Goal: Information Seeking & Learning: Check status

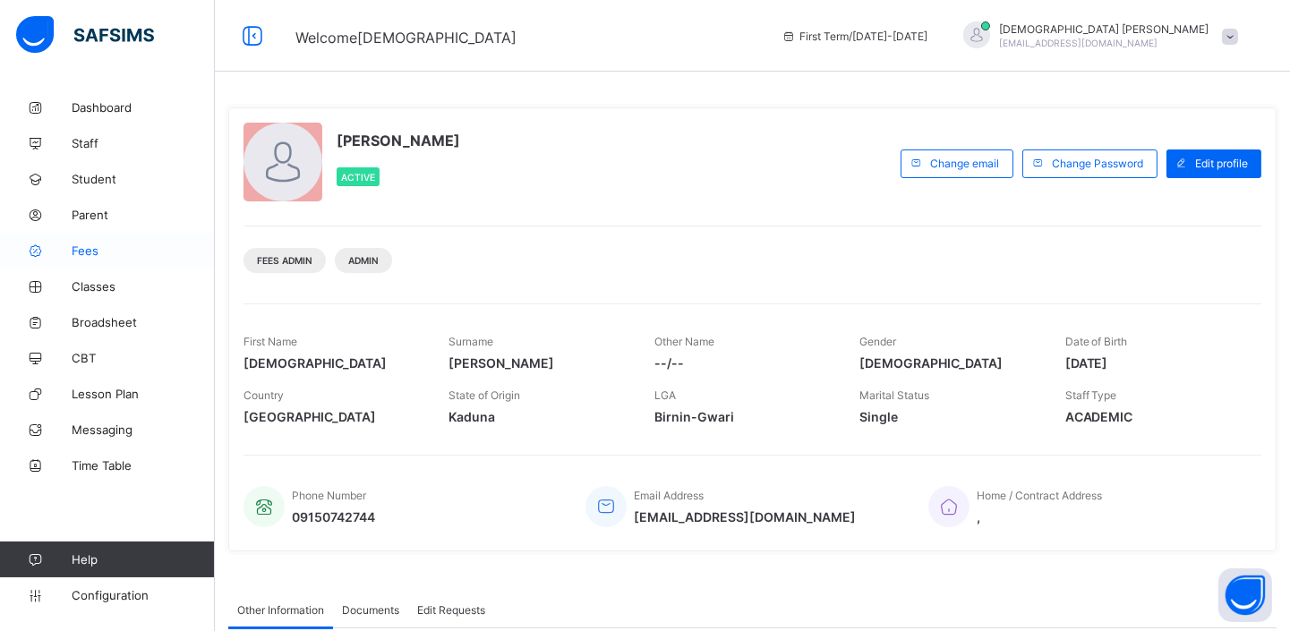
click at [103, 246] on span "Fees" at bounding box center [143, 250] width 143 height 14
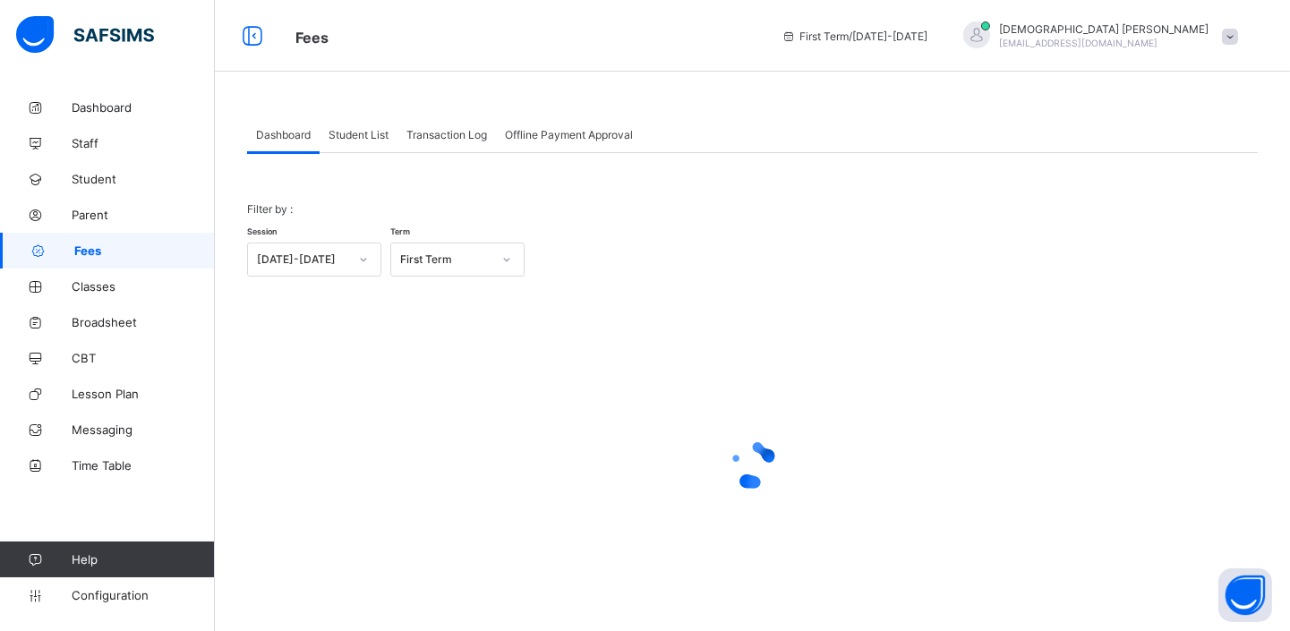
click at [344, 131] on span "Student List" at bounding box center [358, 134] width 60 height 13
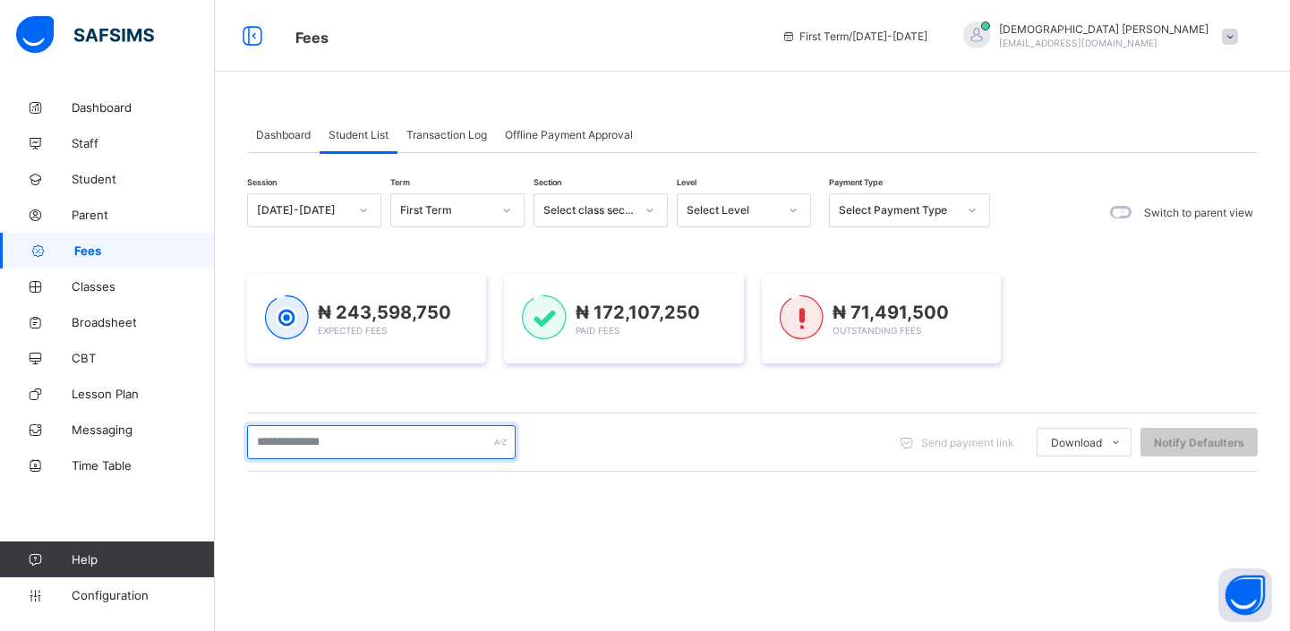
click at [343, 436] on input "text" at bounding box center [381, 442] width 268 height 34
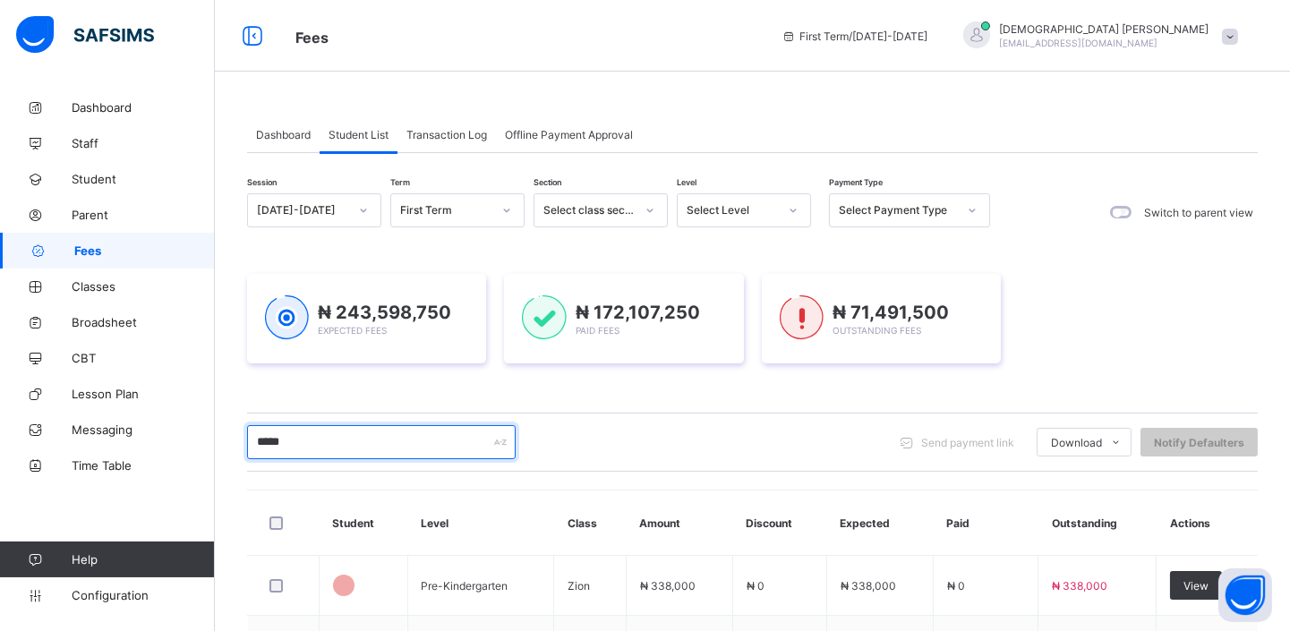
type input "*****"
click at [771, 13] on div "Fees First Term / [DATE]-[DATE] [PERSON_NAME] [PERSON_NAME][EMAIL_ADDRESS][DOMA…" at bounding box center [645, 36] width 1290 height 72
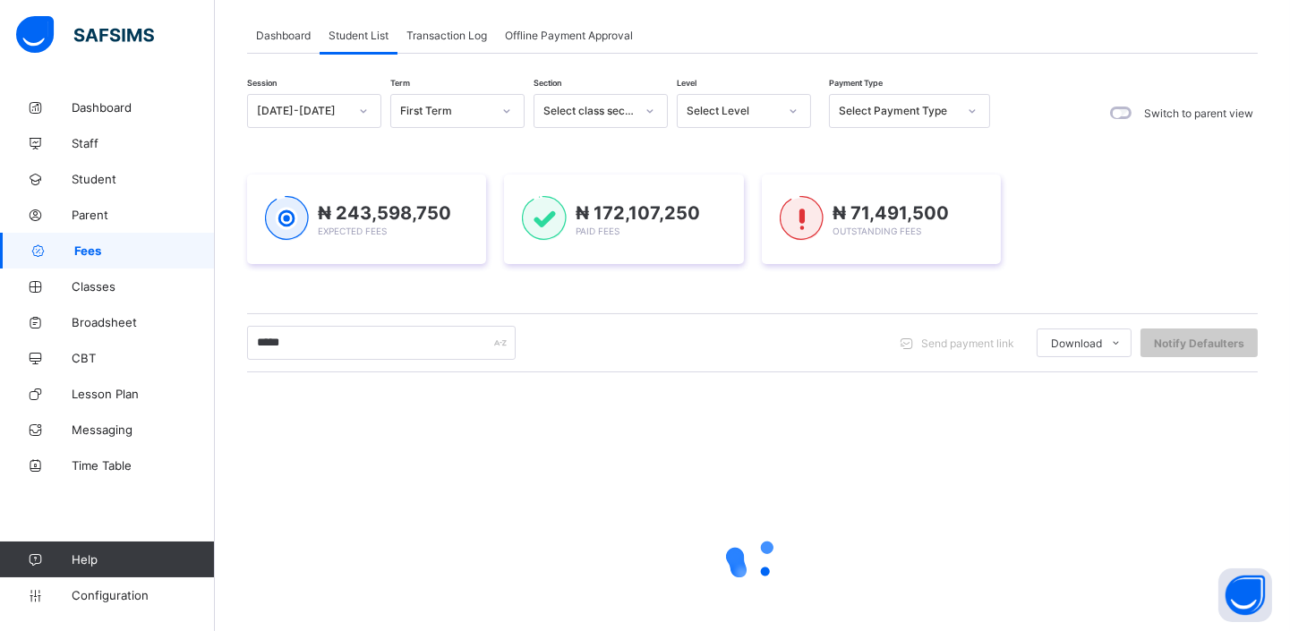
scroll to position [92, 0]
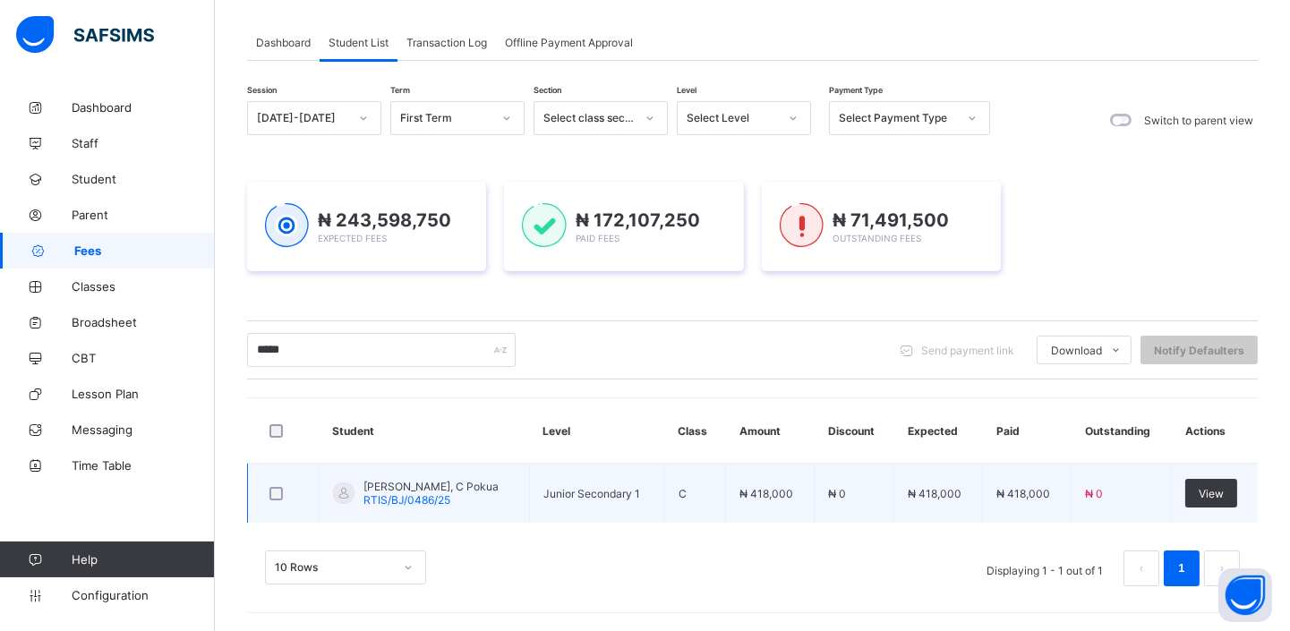
click at [434, 507] on td "[PERSON_NAME], [PERSON_NAME] RTIS/BJ/0486/25" at bounding box center [424, 494] width 210 height 60
click at [442, 493] on span "RTIS/BJ/0486/25" at bounding box center [406, 499] width 87 height 13
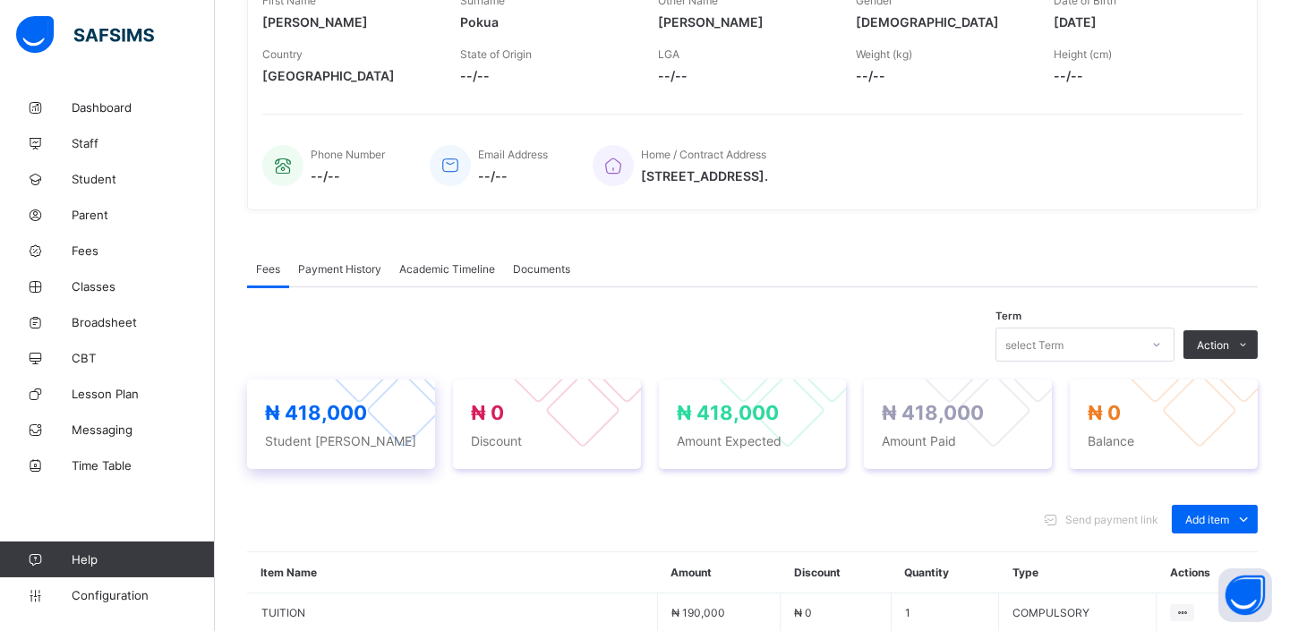
scroll to position [397, 0]
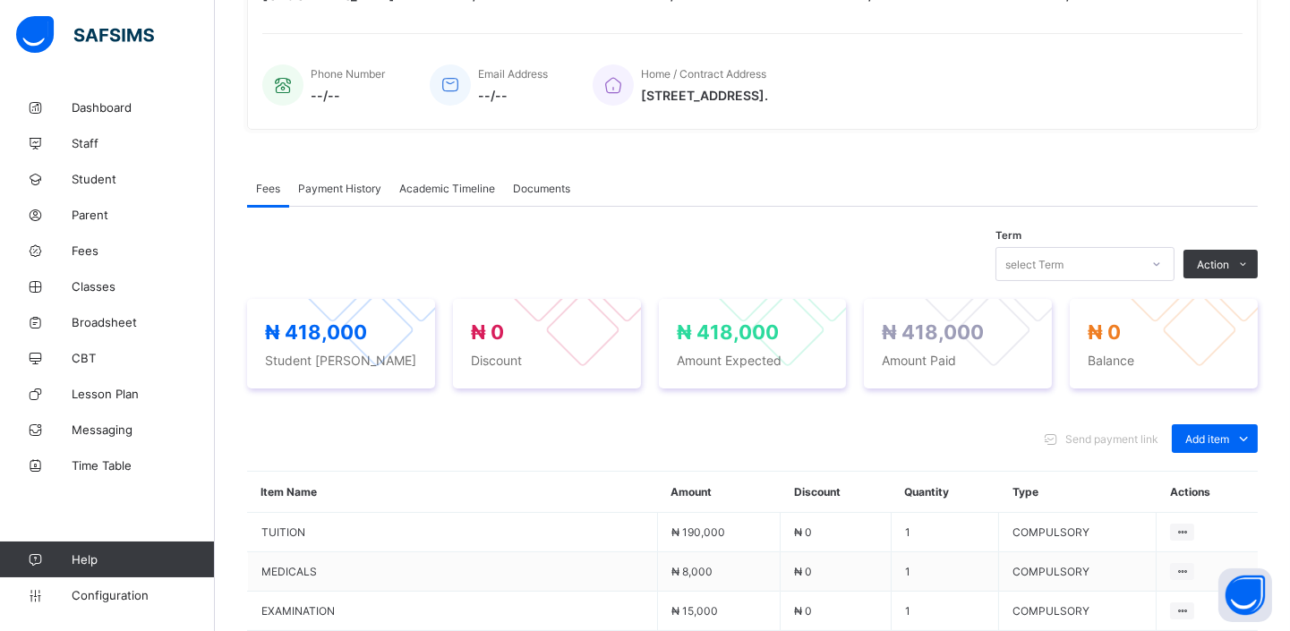
click at [331, 182] on span "Payment History" at bounding box center [339, 188] width 83 height 13
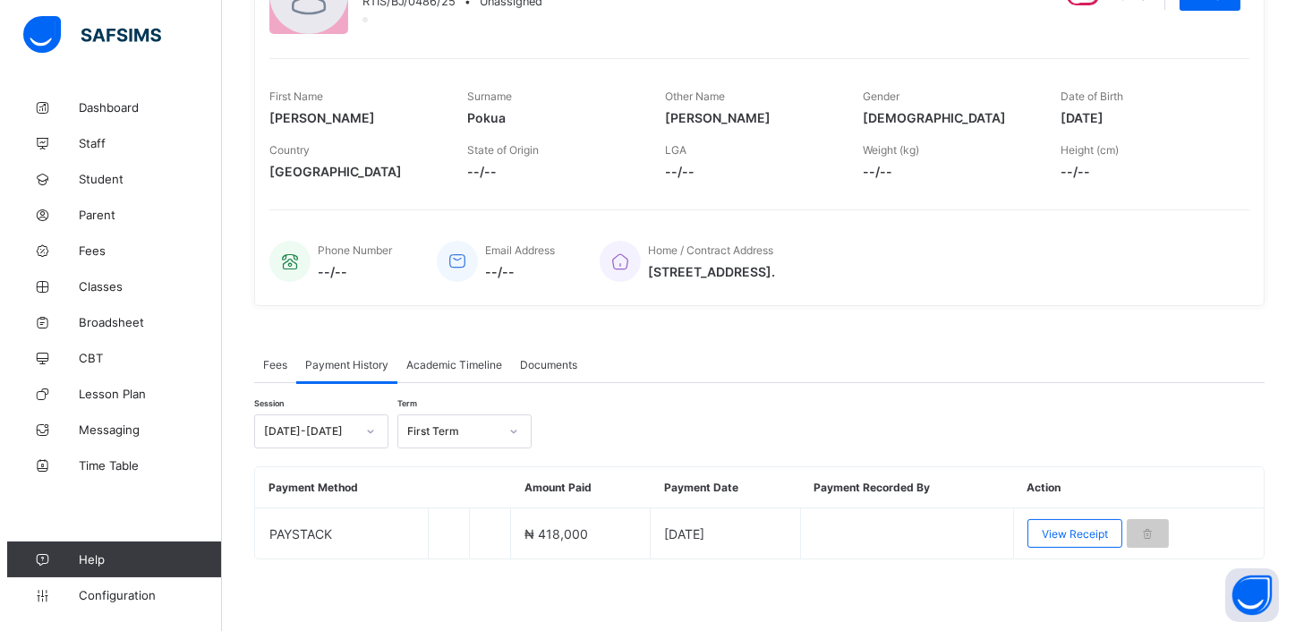
scroll to position [218, 0]
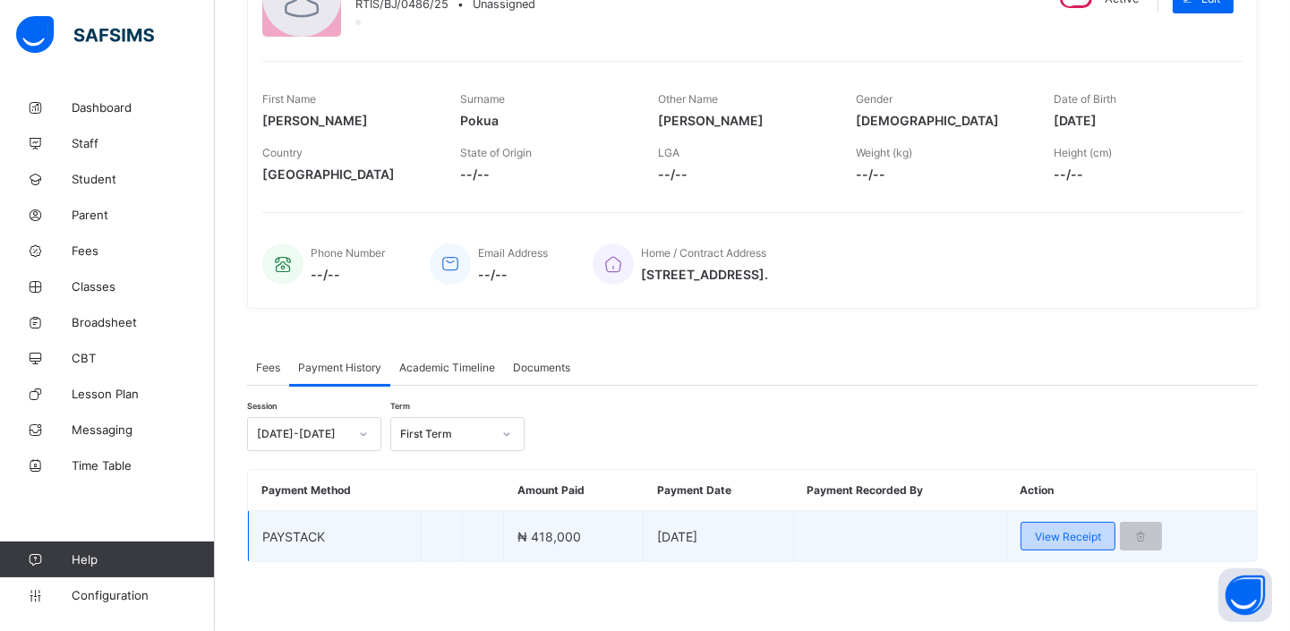
click at [1060, 530] on span "View Receipt" at bounding box center [1068, 536] width 66 height 13
